Goal: Entertainment & Leisure: Browse casually

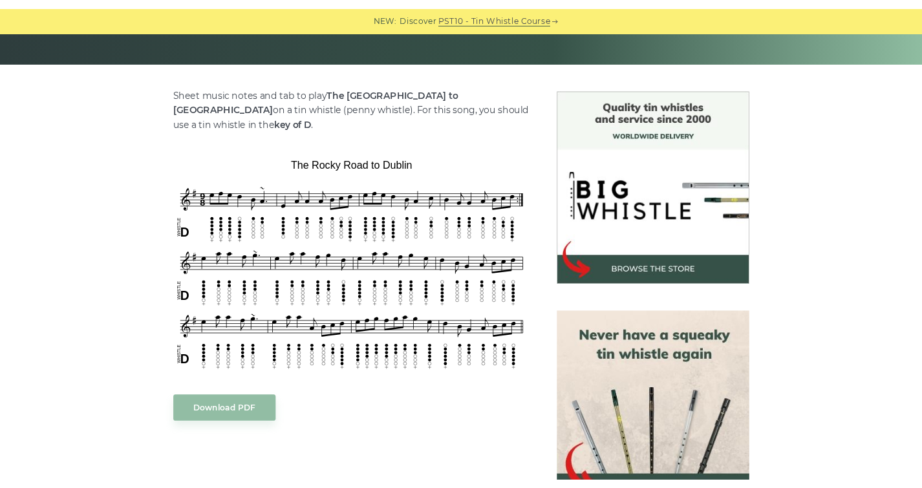
scroll to position [324, 0]
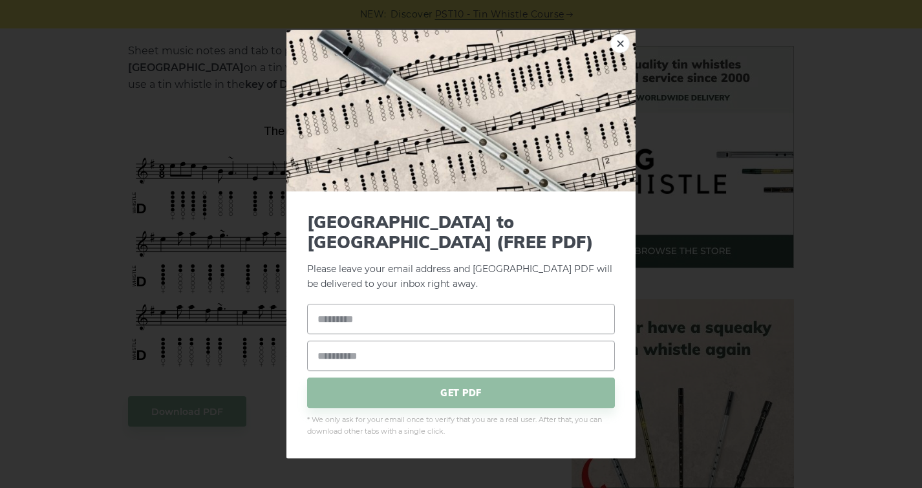
drag, startPoint x: 234, startPoint y: 242, endPoint x: 880, endPoint y: 260, distance: 646.5
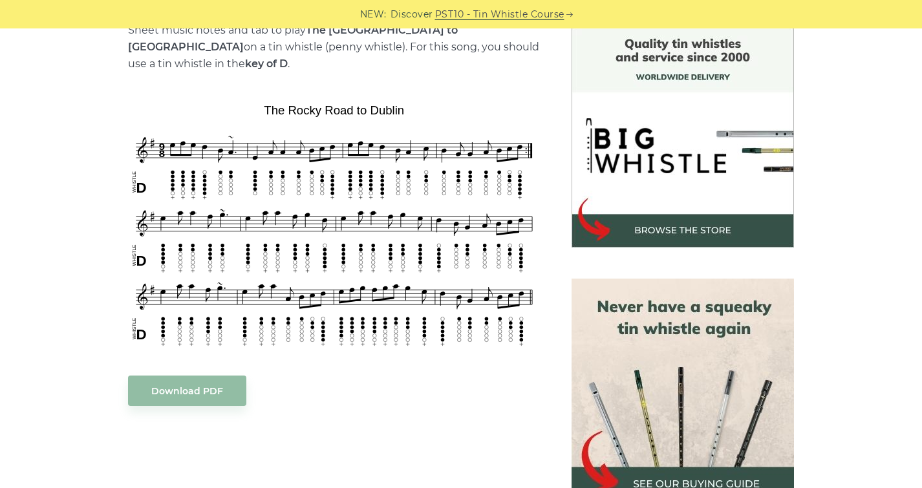
scroll to position [147, 0]
